Goal: Transaction & Acquisition: Purchase product/service

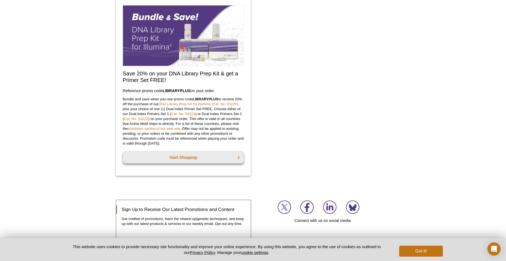
scroll to position [333, 0]
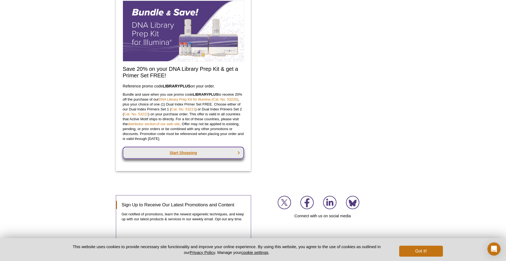
click at [194, 154] on link "Start Shopping" at bounding box center [183, 153] width 121 height 12
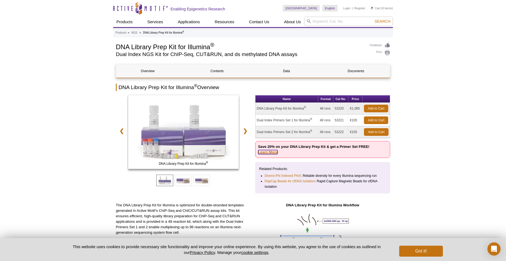
click at [271, 153] on link "Learn More" at bounding box center [267, 152] width 19 height 4
